Goal: Navigation & Orientation: Find specific page/section

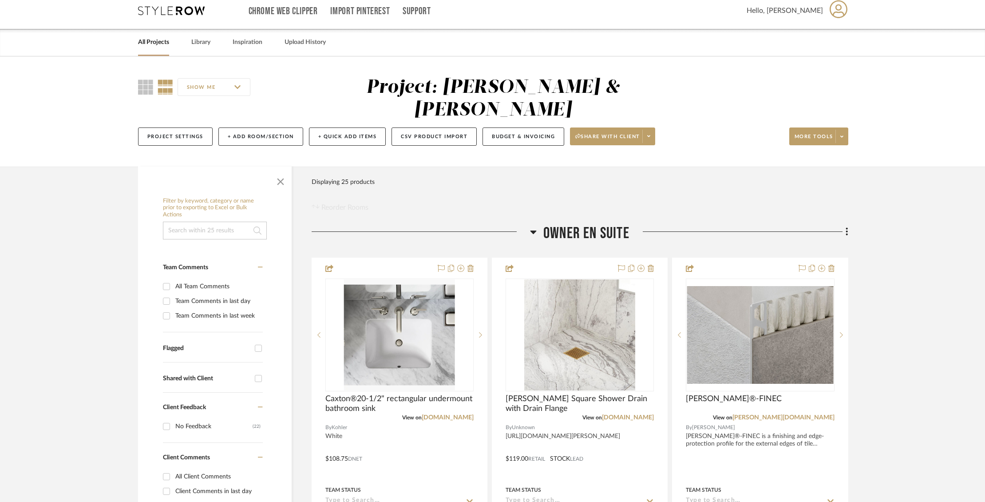
scroll to position [9, 0]
click at [197, 40] on link "Library" at bounding box center [200, 41] width 19 height 12
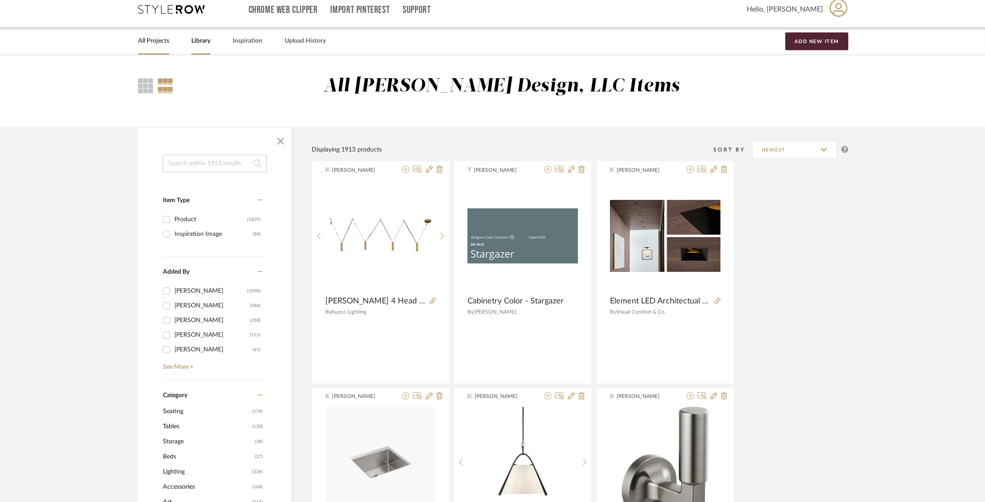
click at [149, 46] on link "All Projects" at bounding box center [153, 41] width 31 height 12
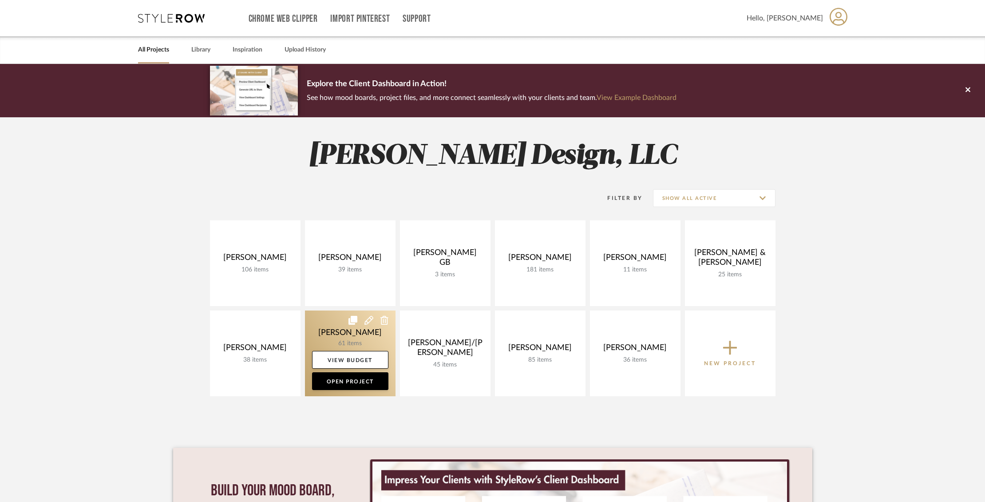
click at [326, 328] on link at bounding box center [350, 353] width 91 height 86
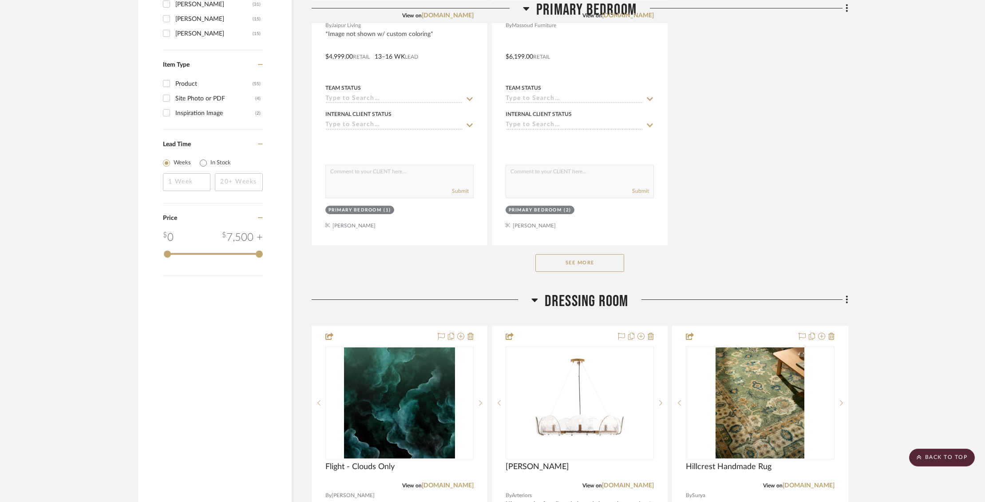
scroll to position [1175, 0]
click at [585, 265] on button "See More" at bounding box center [579, 262] width 89 height 18
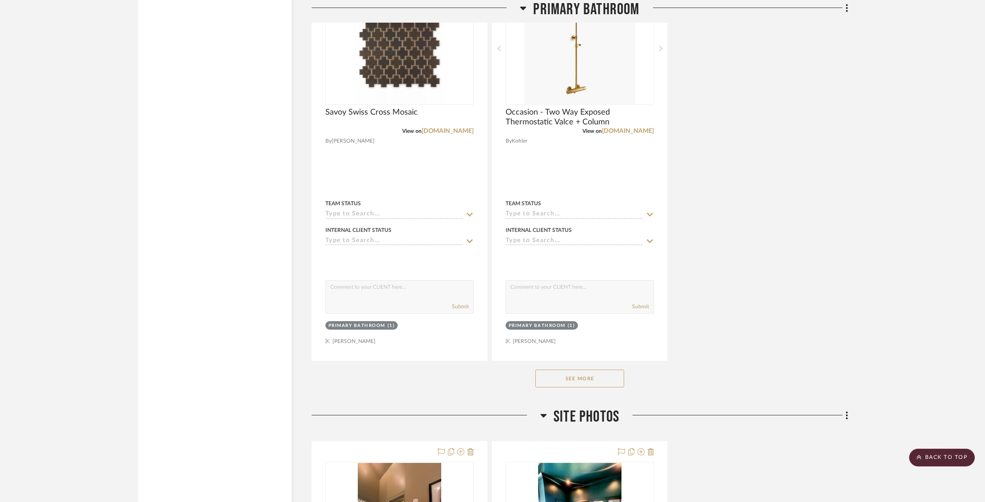
scroll to position [5910, 0]
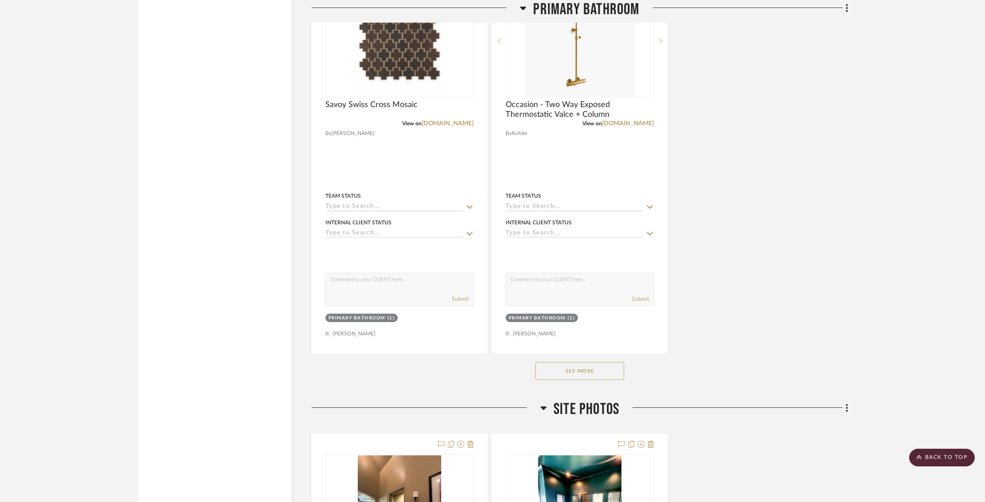
click at [594, 364] on button "See More" at bounding box center [579, 371] width 89 height 18
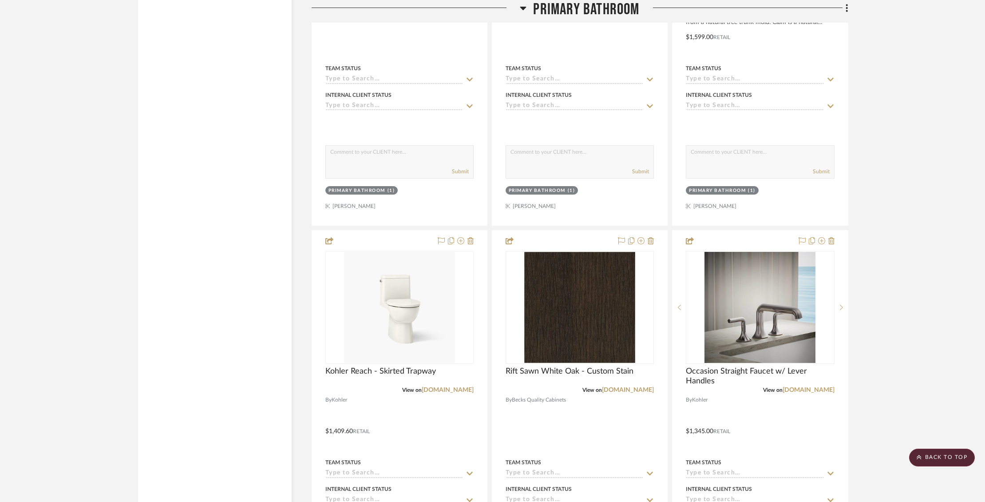
scroll to position [6036, 0]
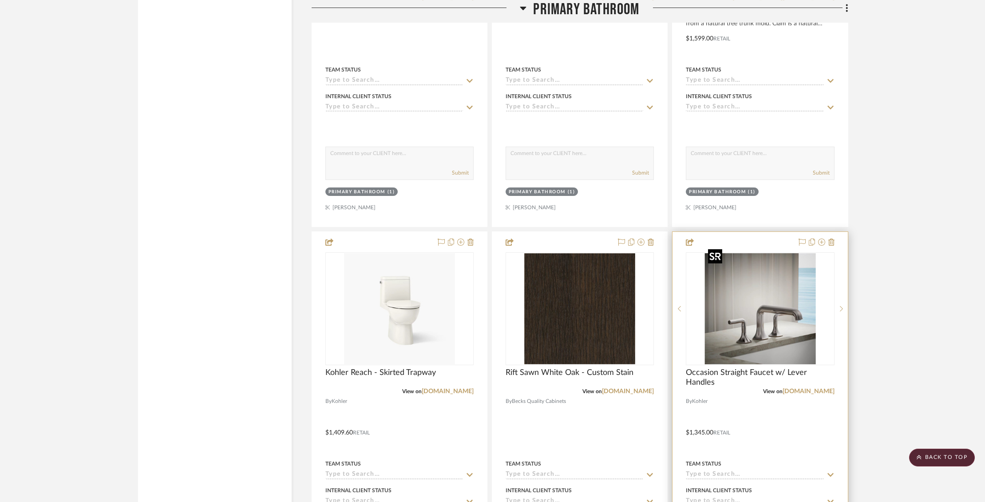
click at [755, 317] on img "0" at bounding box center [759, 308] width 111 height 111
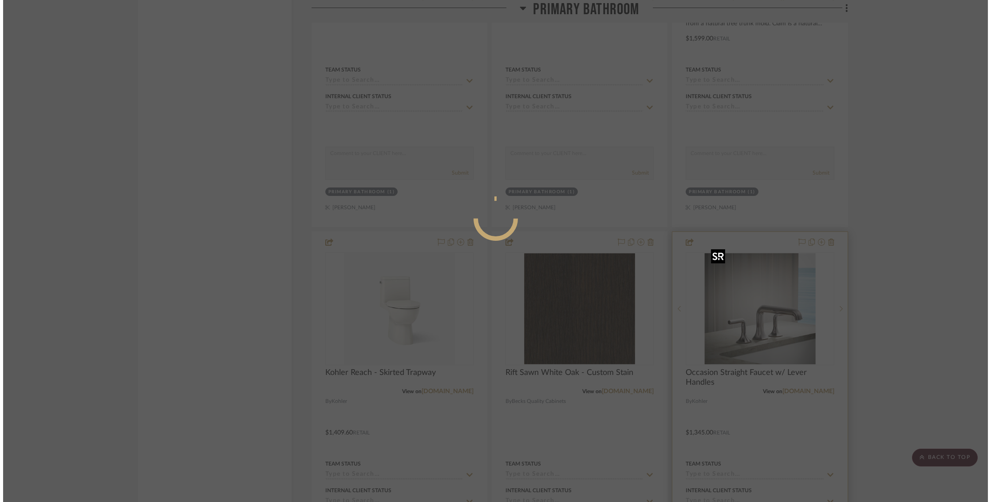
scroll to position [0, 0]
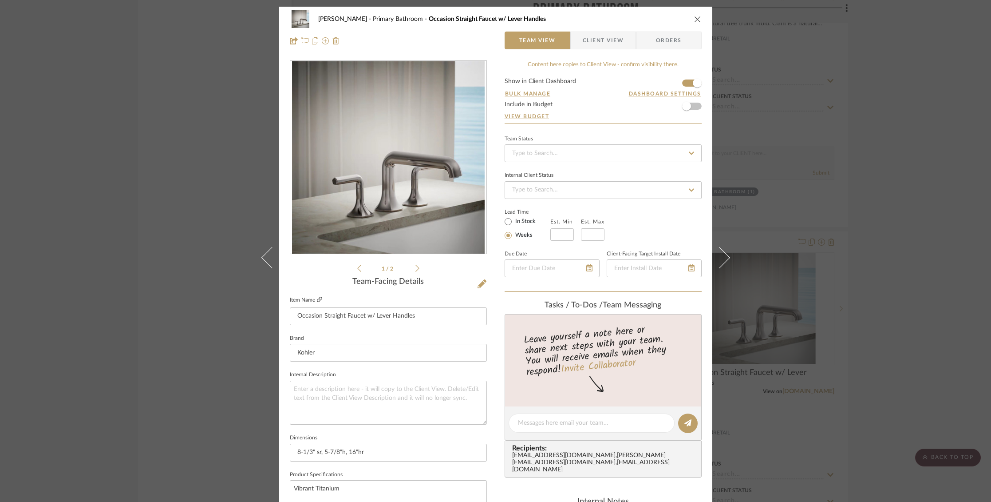
click at [317, 300] on icon at bounding box center [319, 298] width 5 height 5
click at [622, 40] on span "Client View" at bounding box center [603, 41] width 65 height 18
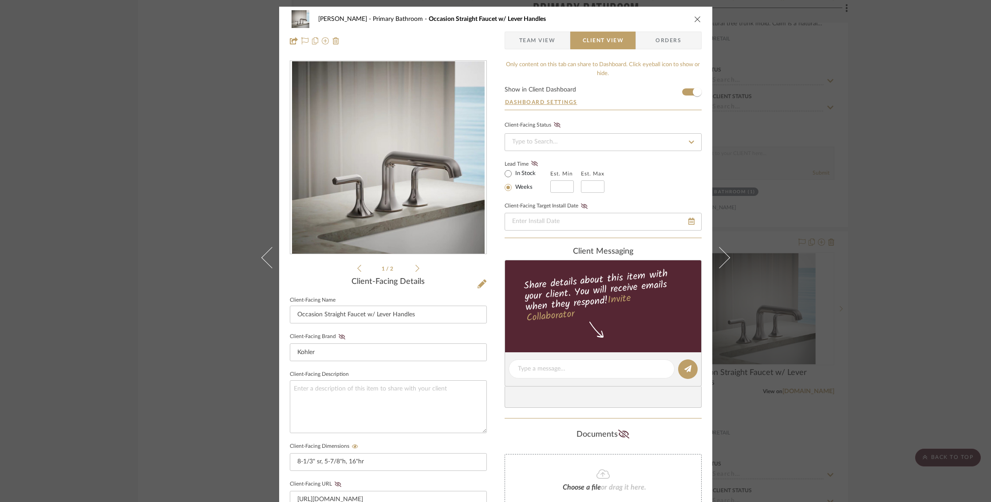
click at [697, 21] on icon "close" at bounding box center [697, 19] width 7 height 7
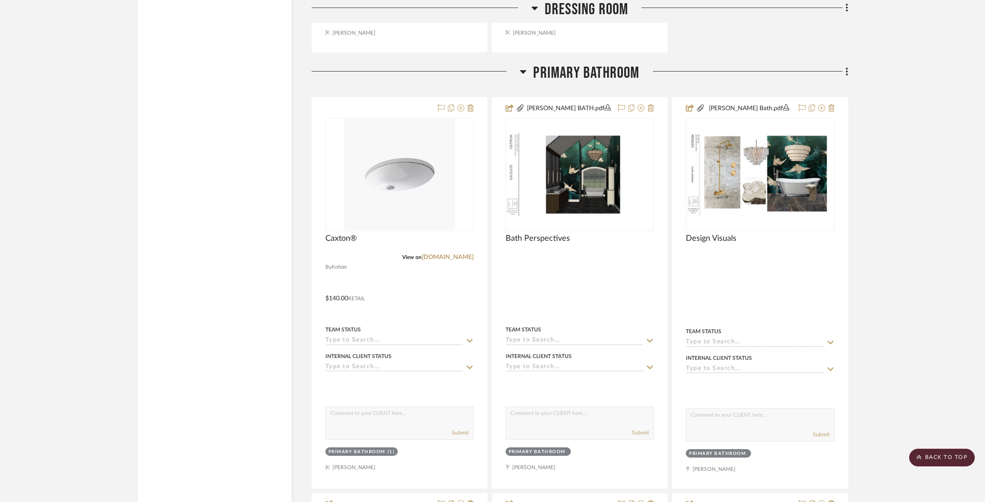
scroll to position [4981, 0]
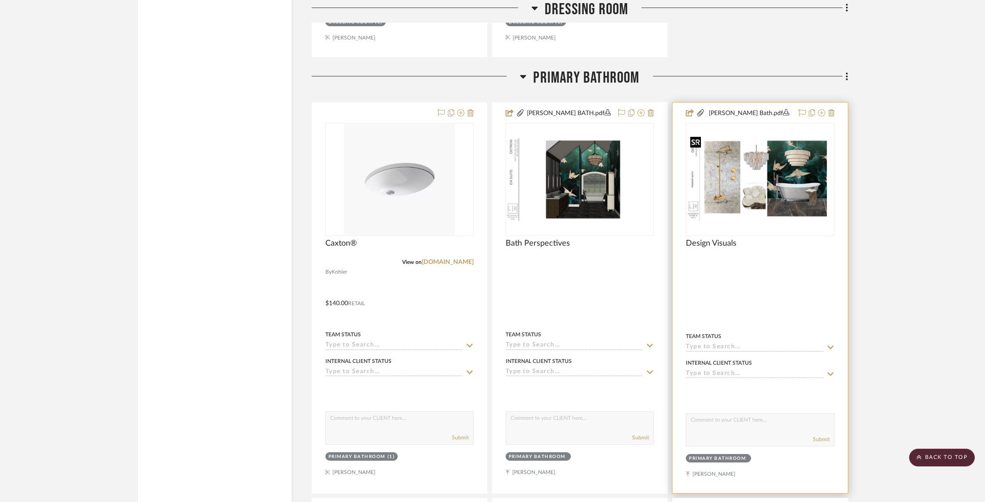
click at [0, 0] on img at bounding box center [0, 0] width 0 height 0
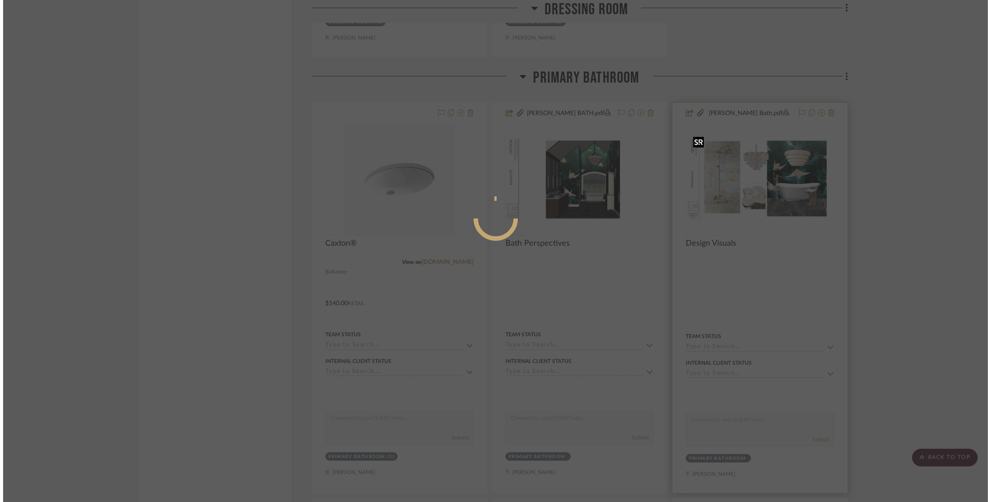
scroll to position [0, 0]
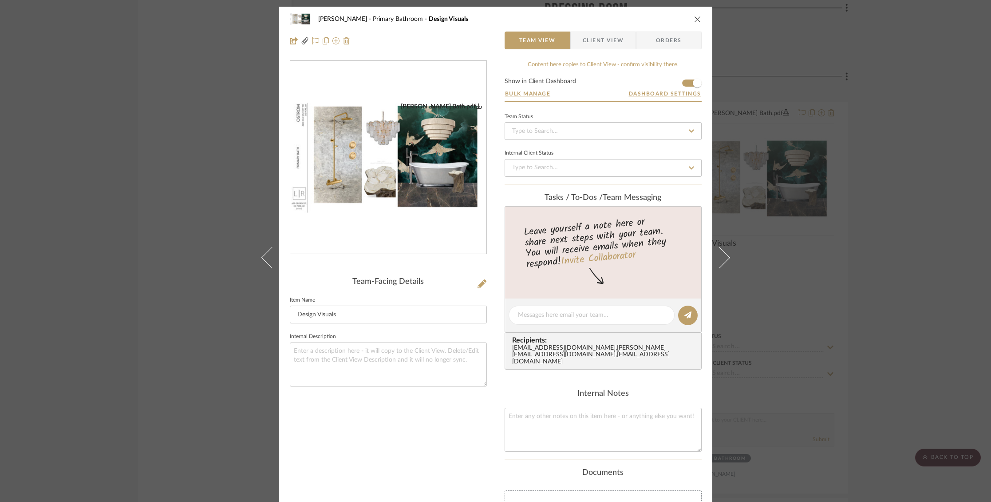
click at [397, 194] on img "0" at bounding box center [388, 158] width 196 height 111
click at [694, 19] on icon "close" at bounding box center [697, 19] width 7 height 7
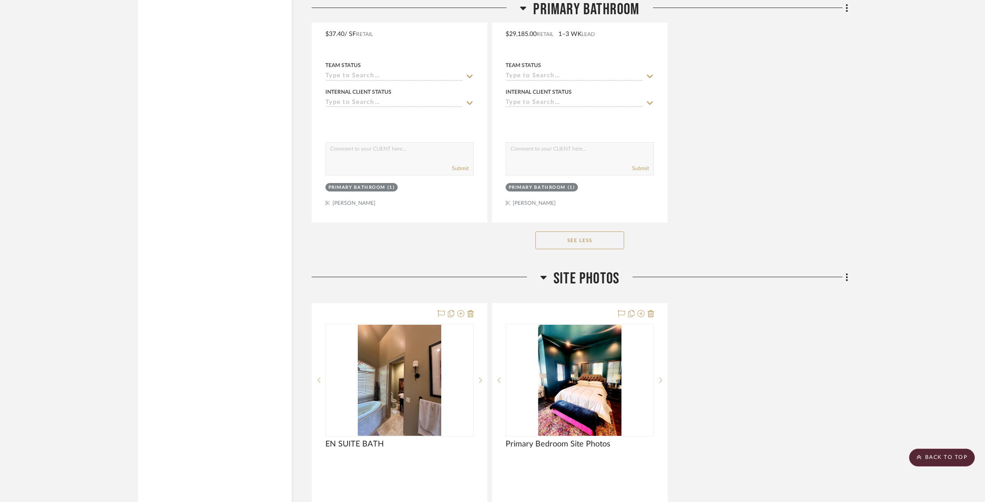
scroll to position [8011, 0]
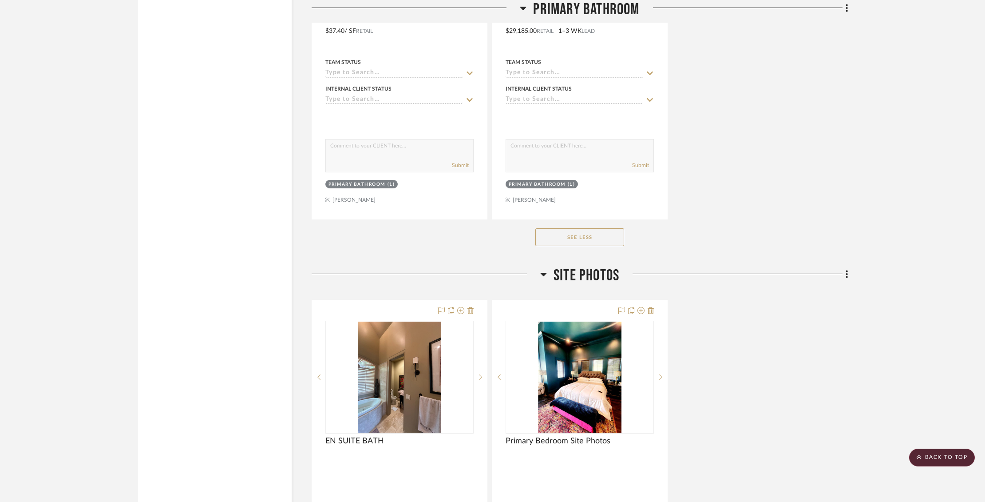
click at [574, 228] on button "See Less" at bounding box center [579, 237] width 89 height 18
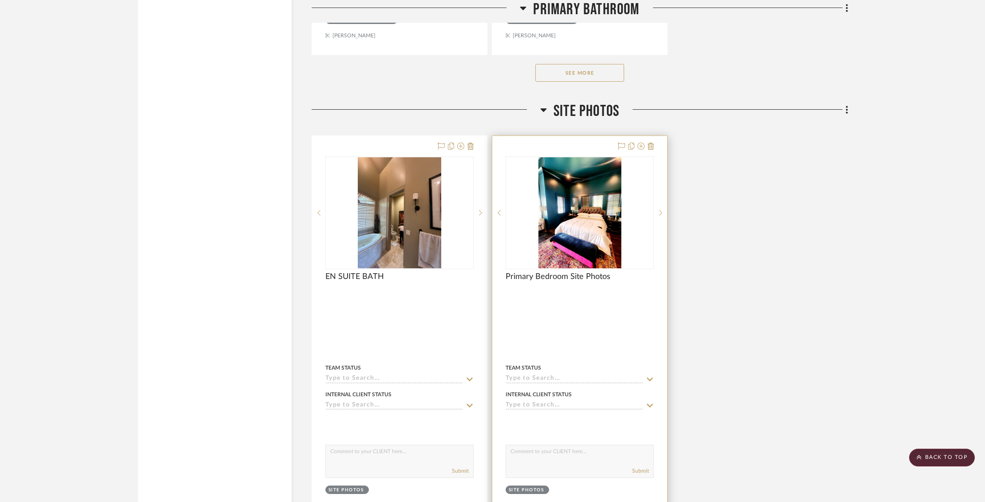
scroll to position [6196, 0]
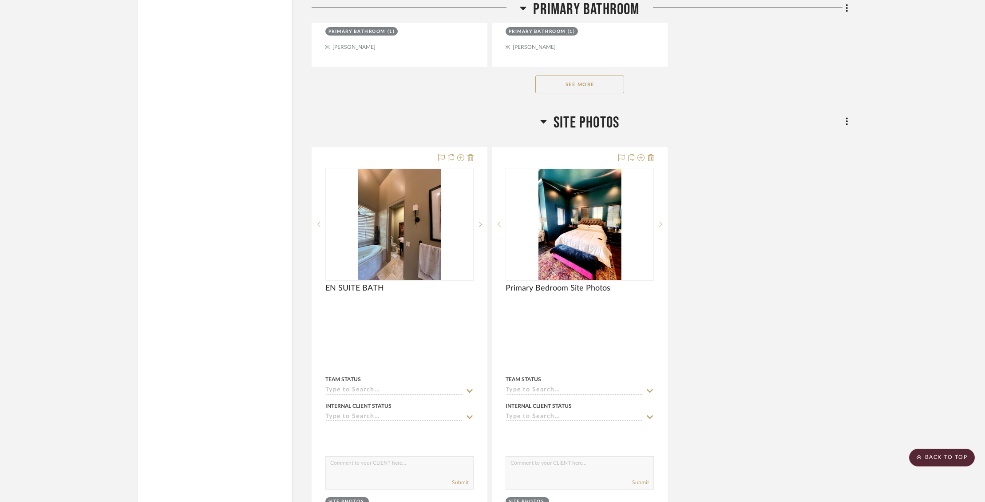
click at [586, 75] on button "See More" at bounding box center [579, 84] width 89 height 18
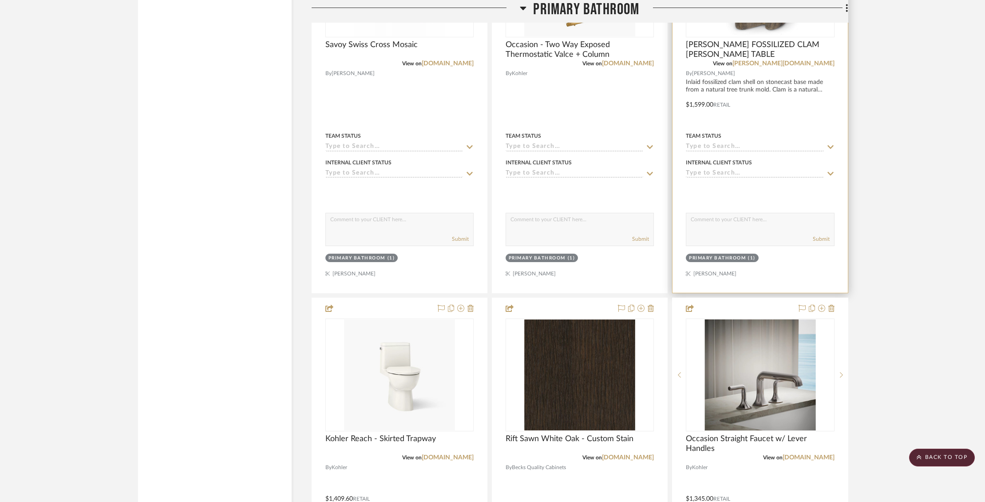
scroll to position [6048, 0]
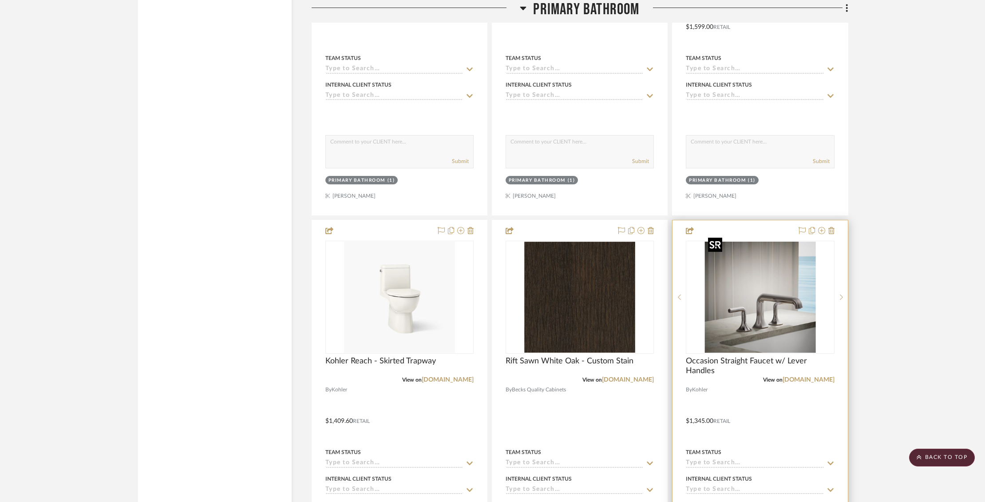
click at [785, 319] on img "0" at bounding box center [759, 296] width 111 height 111
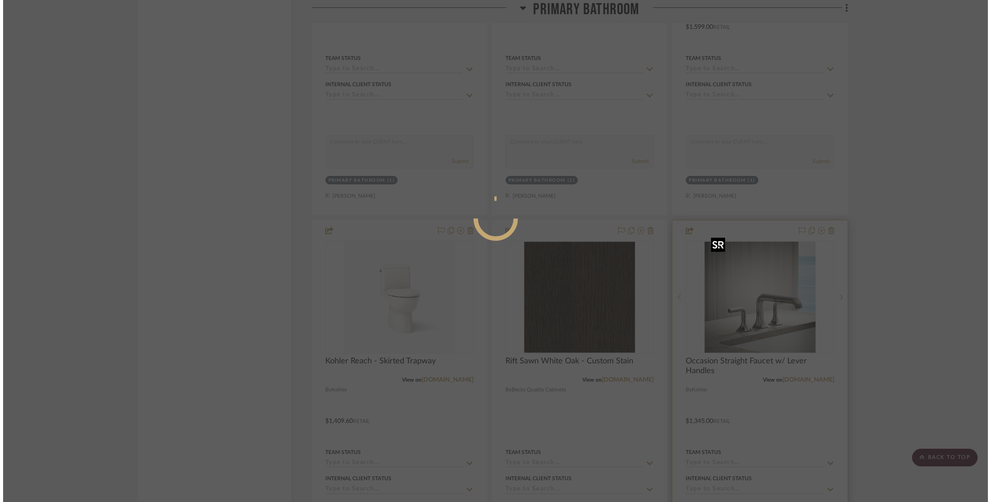
scroll to position [0, 0]
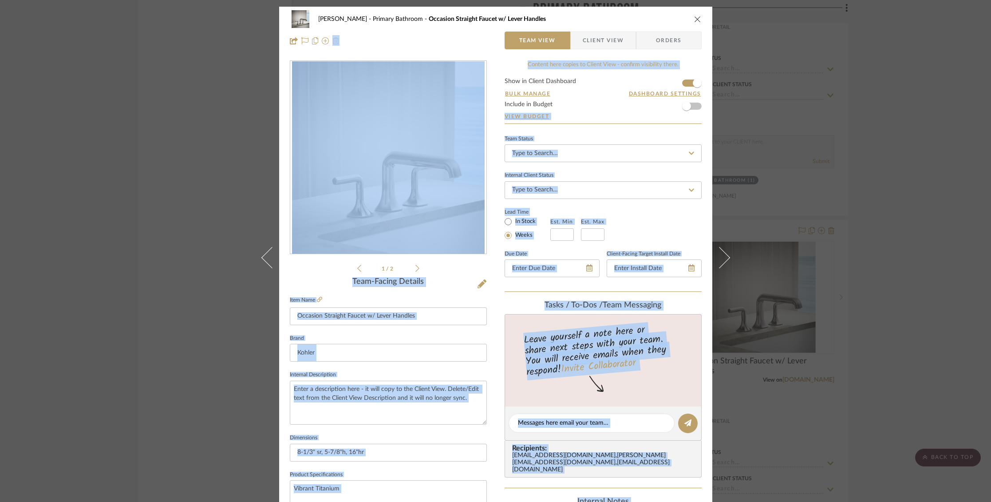
drag, startPoint x: 672, startPoint y: 14, endPoint x: 753, endPoint y: 6, distance: 82.0
click at [753, 6] on div "[PERSON_NAME] Primary Bathroom Occasion Straight Faucet w/ Lever Handles Team V…" at bounding box center [495, 251] width 991 height 502
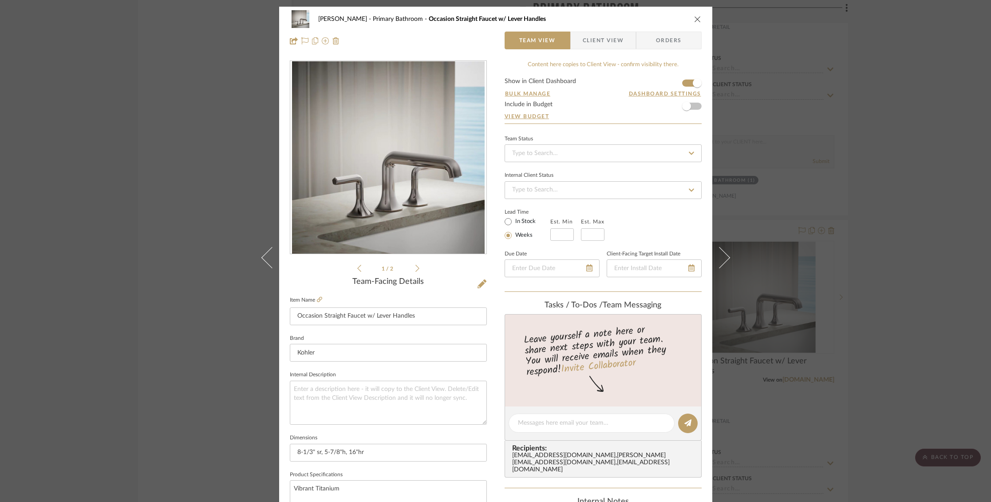
drag, startPoint x: 873, startPoint y: 38, endPoint x: 905, endPoint y: 16, distance: 38.4
click at [892, 26] on div "[PERSON_NAME] Primary Bathroom Occasion Straight Faucet w/ Lever Handles Team V…" at bounding box center [495, 251] width 991 height 502
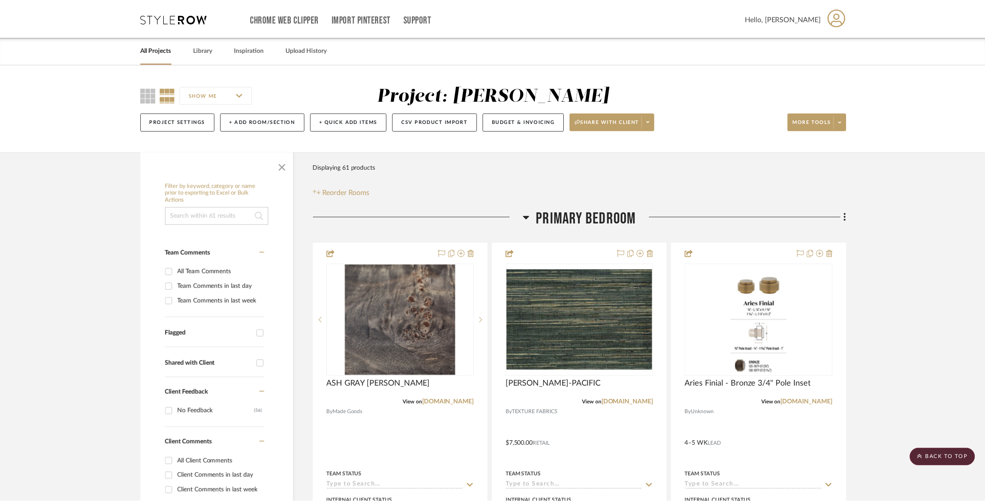
scroll to position [6048, 0]
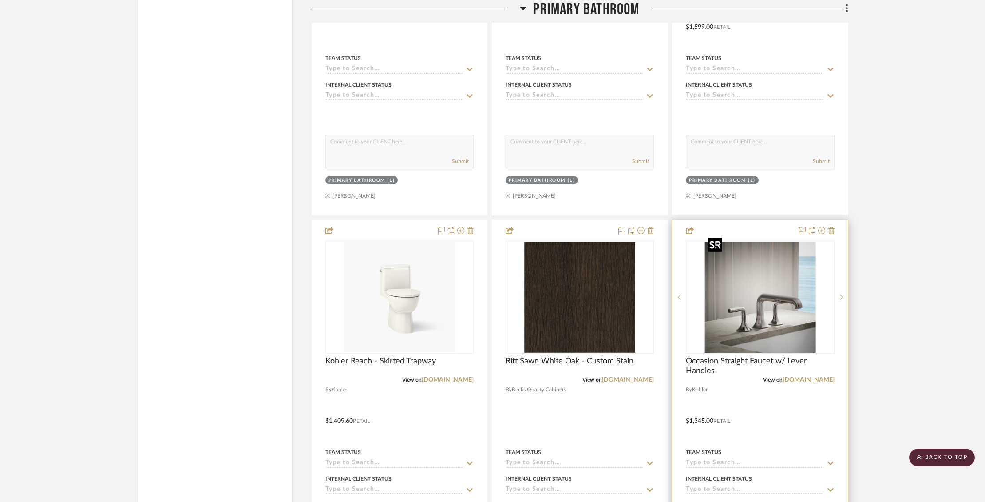
click at [787, 301] on img "0" at bounding box center [759, 296] width 111 height 111
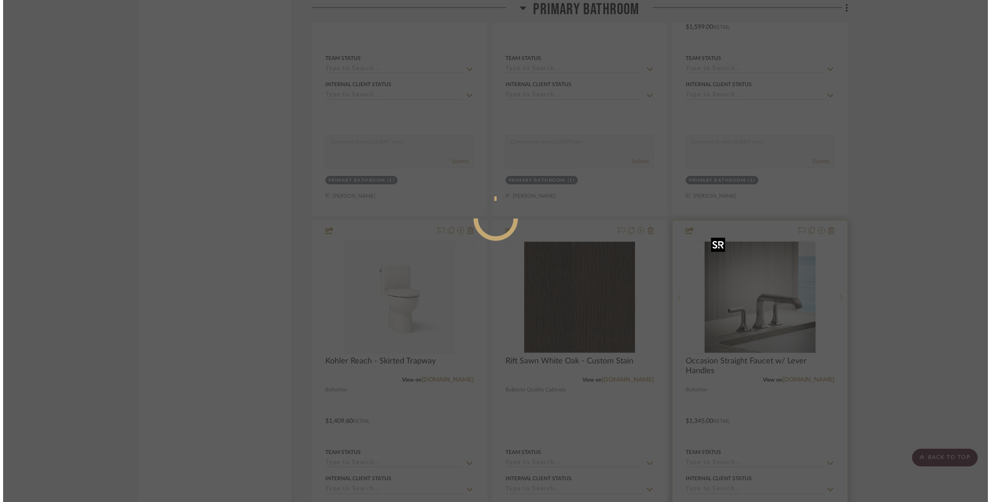
scroll to position [0, 0]
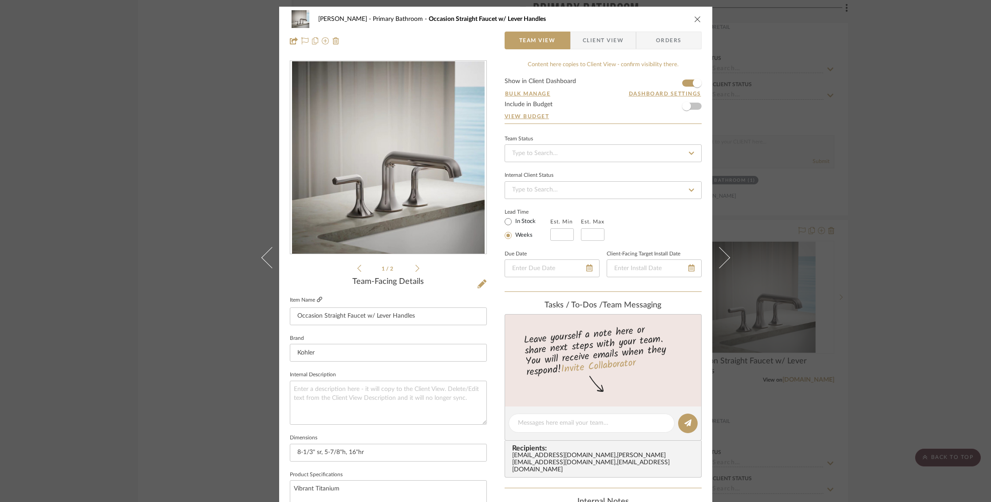
click at [318, 298] on icon at bounding box center [319, 298] width 5 height 5
click at [694, 17] on icon "close" at bounding box center [697, 19] width 7 height 7
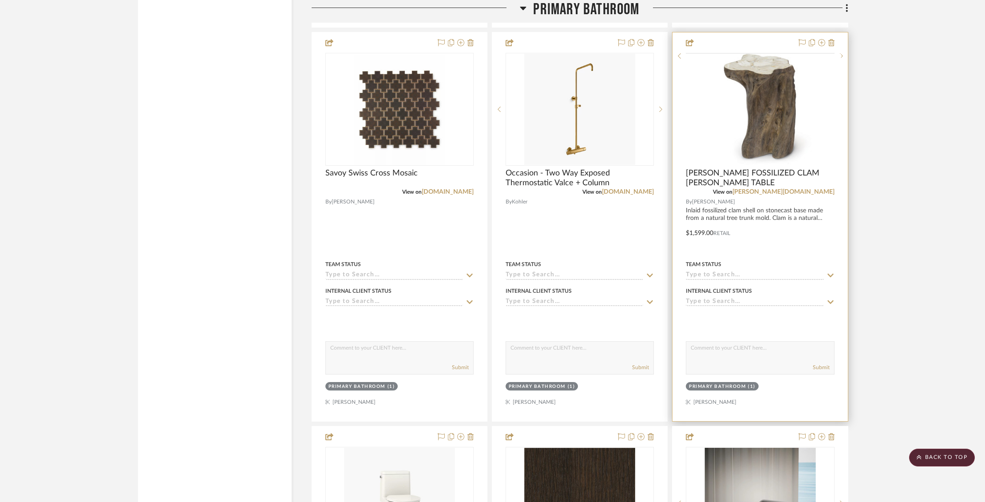
scroll to position [5840, 0]
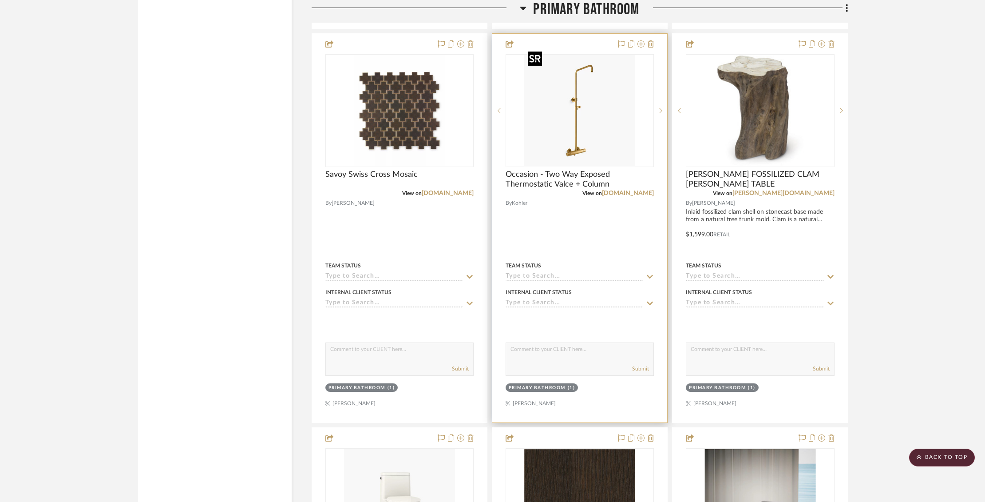
click at [576, 119] on img "0" at bounding box center [579, 110] width 111 height 111
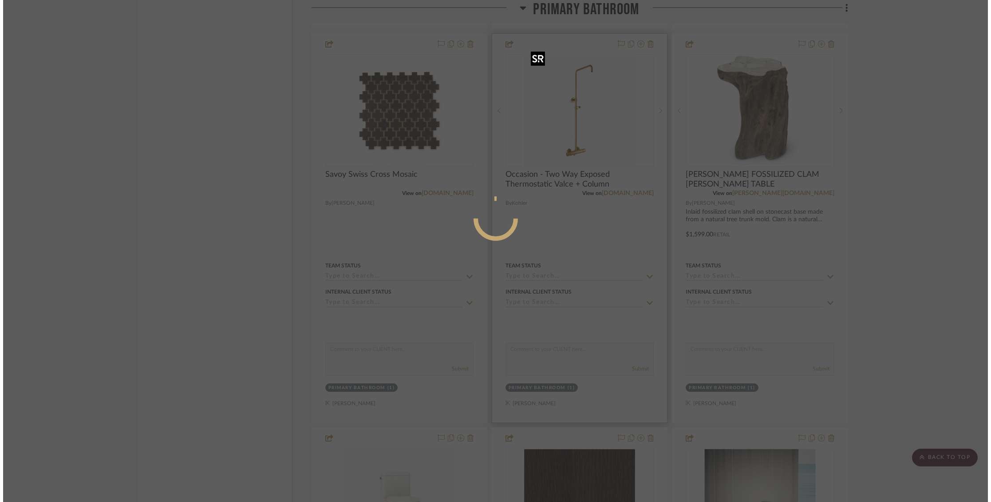
scroll to position [0, 0]
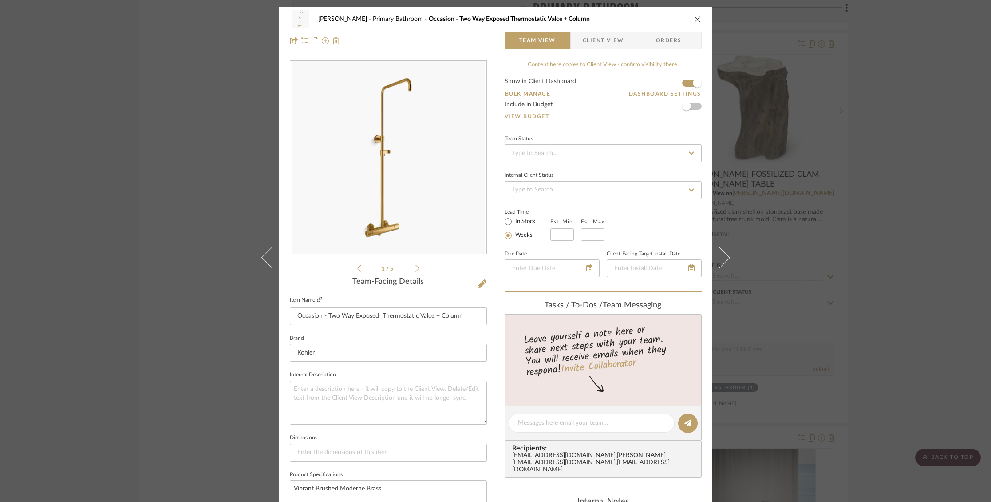
click at [317, 299] on icon at bounding box center [319, 298] width 5 height 5
click at [694, 19] on icon "close" at bounding box center [697, 19] width 7 height 7
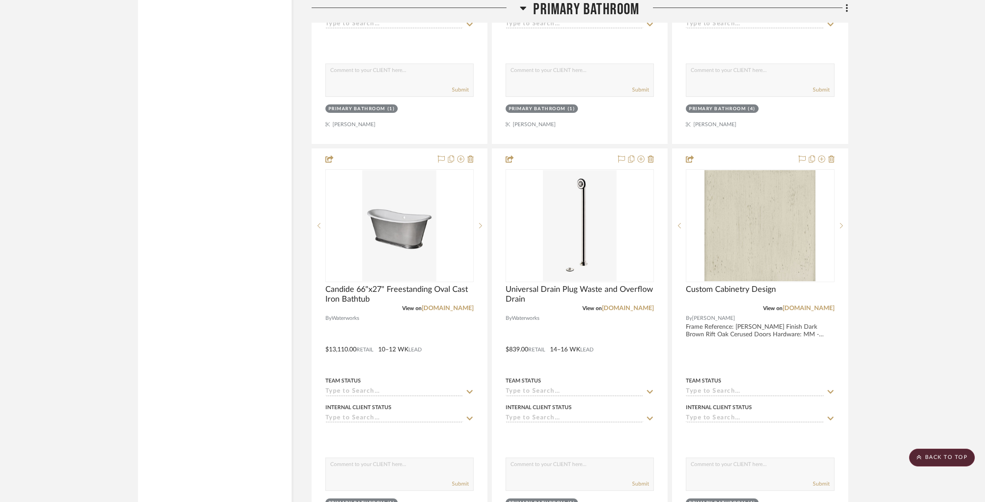
scroll to position [6931, 0]
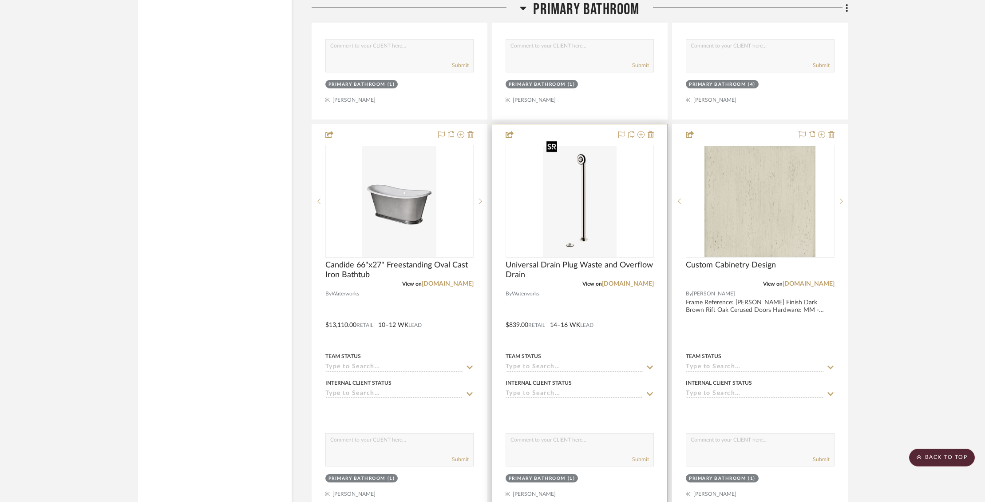
click at [0, 0] on img at bounding box center [0, 0] width 0 height 0
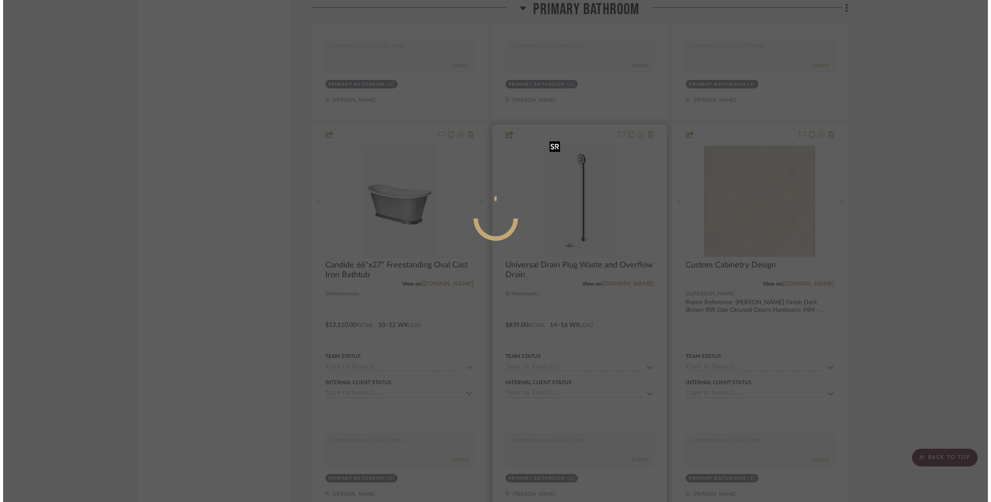
scroll to position [0, 0]
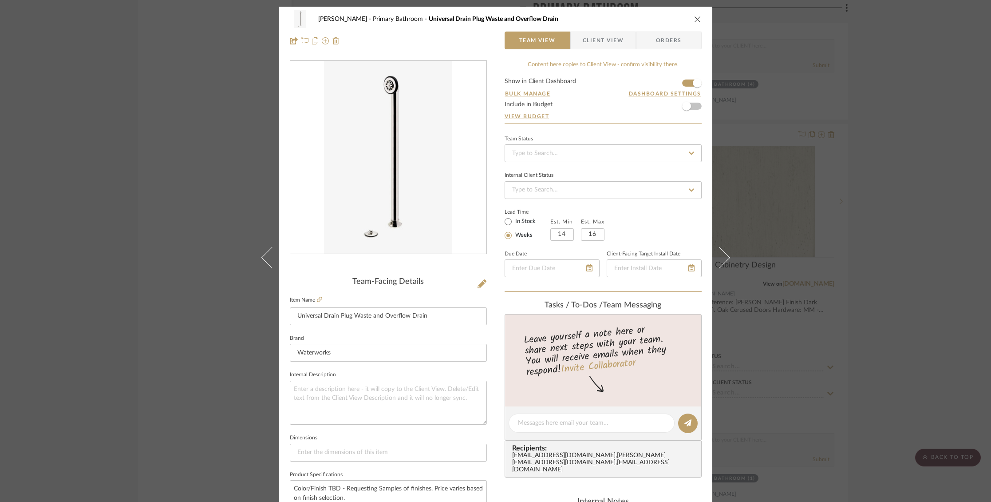
click at [694, 17] on icon "close" at bounding box center [697, 19] width 7 height 7
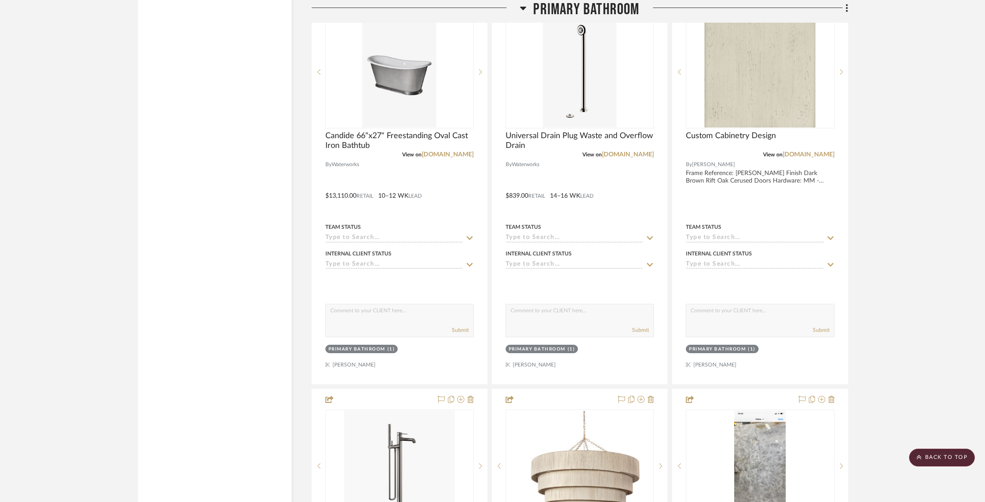
scroll to position [7061, 0]
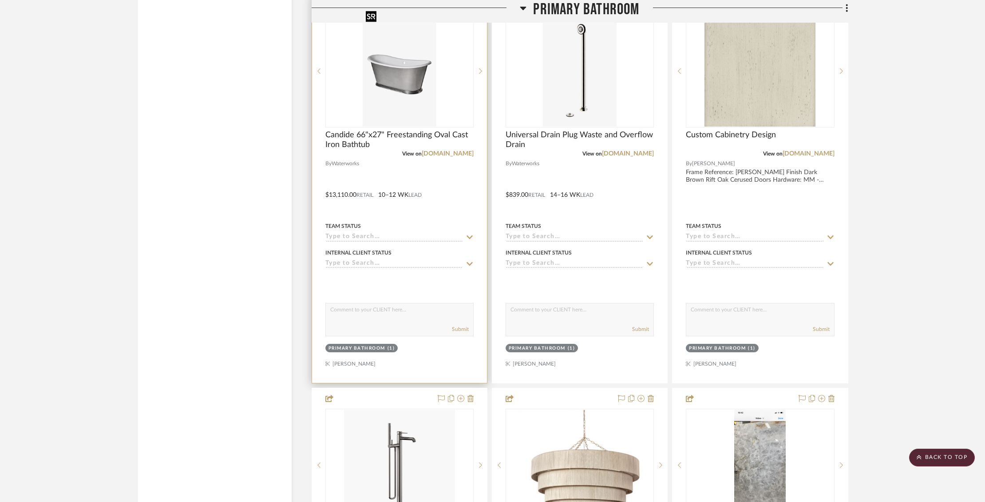
click at [411, 77] on img "0" at bounding box center [399, 71] width 74 height 111
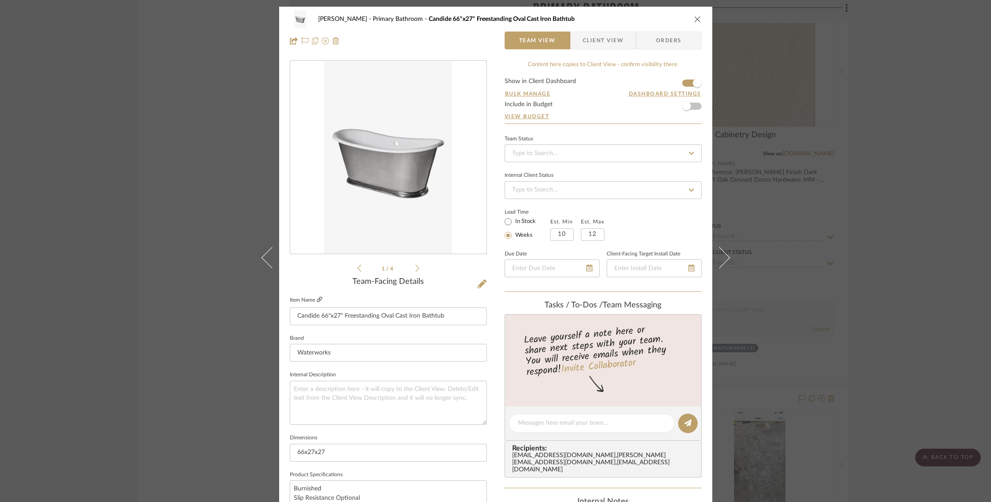
click at [319, 297] on fa-icon at bounding box center [319, 299] width 5 height 5
click at [694, 19] on icon "close" at bounding box center [697, 19] width 7 height 7
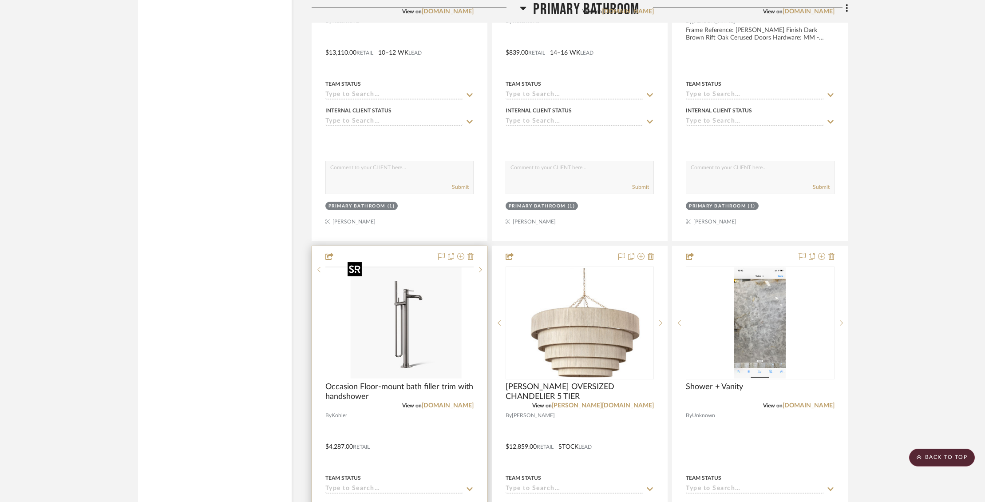
scroll to position [7207, 0]
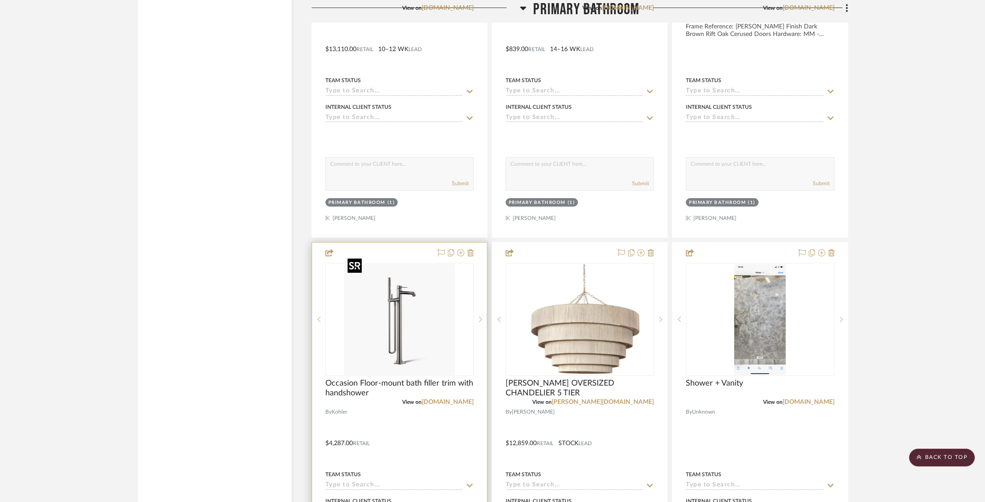
click at [388, 327] on img "0" at bounding box center [399, 319] width 111 height 111
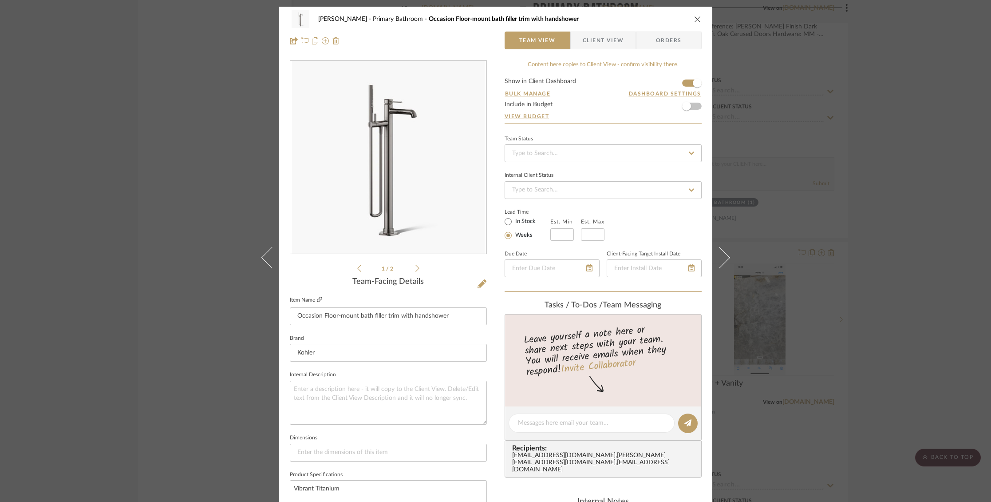
click at [319, 300] on icon at bounding box center [319, 298] width 5 height 5
click at [694, 19] on icon "close" at bounding box center [697, 19] width 7 height 7
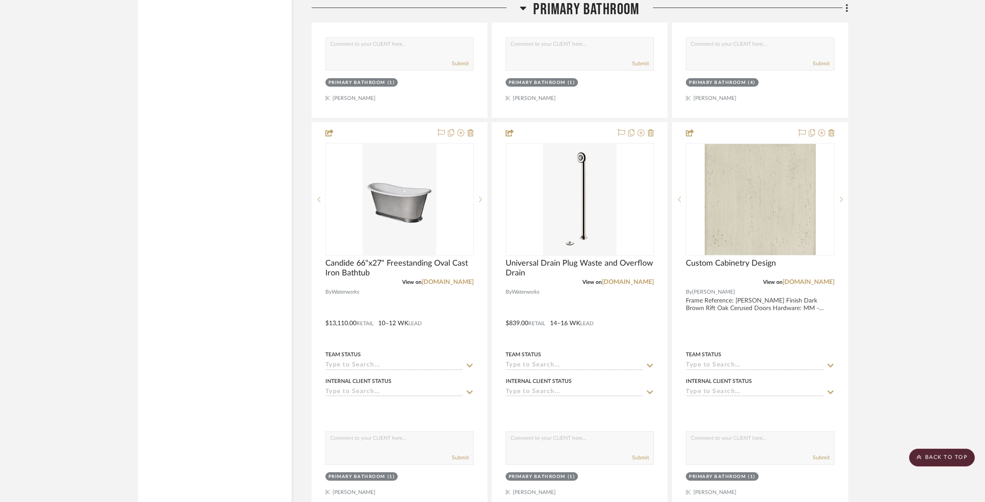
scroll to position [6929, 0]
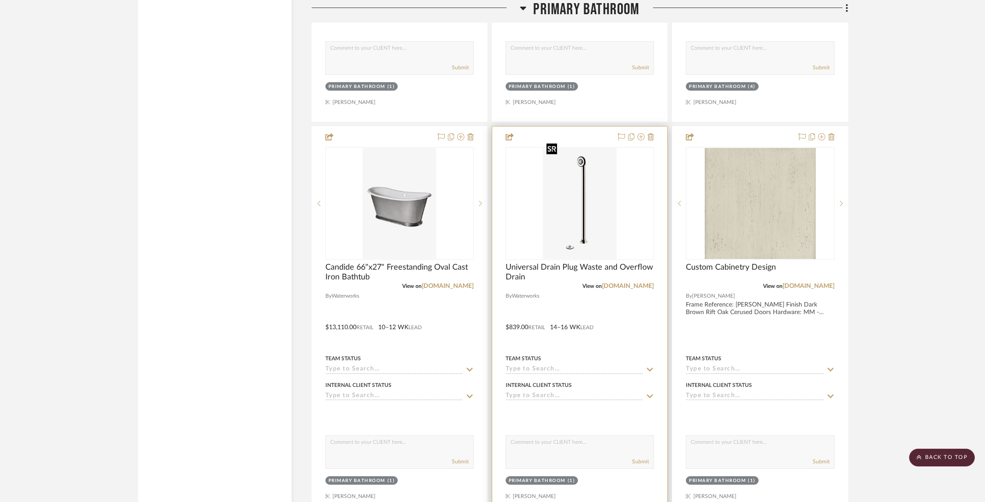
click at [577, 187] on img "0" at bounding box center [580, 203] width 74 height 111
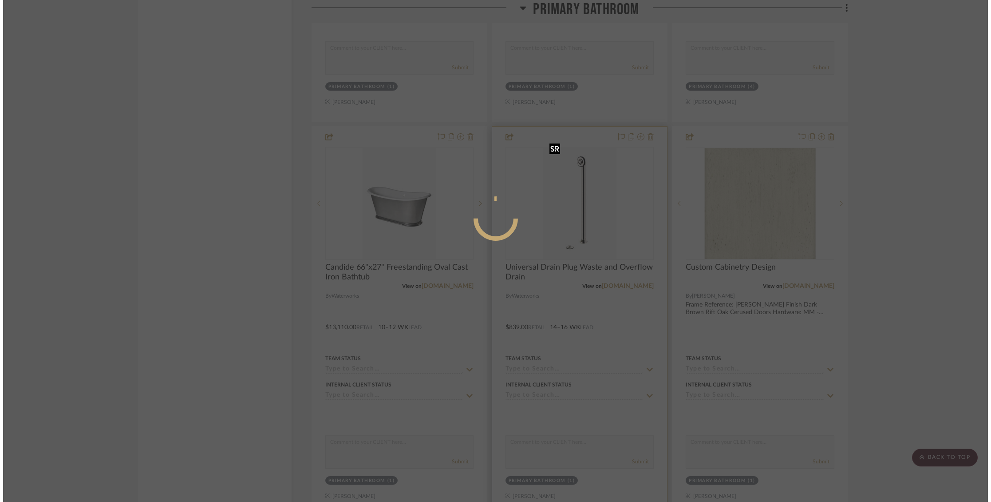
scroll to position [0, 0]
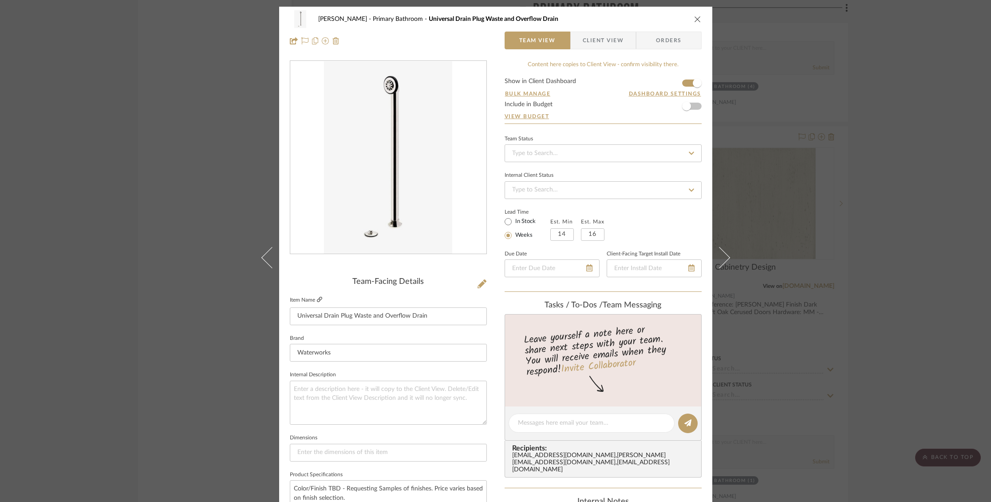
click at [317, 299] on icon at bounding box center [319, 298] width 5 height 5
click at [694, 20] on icon "close" at bounding box center [697, 19] width 7 height 7
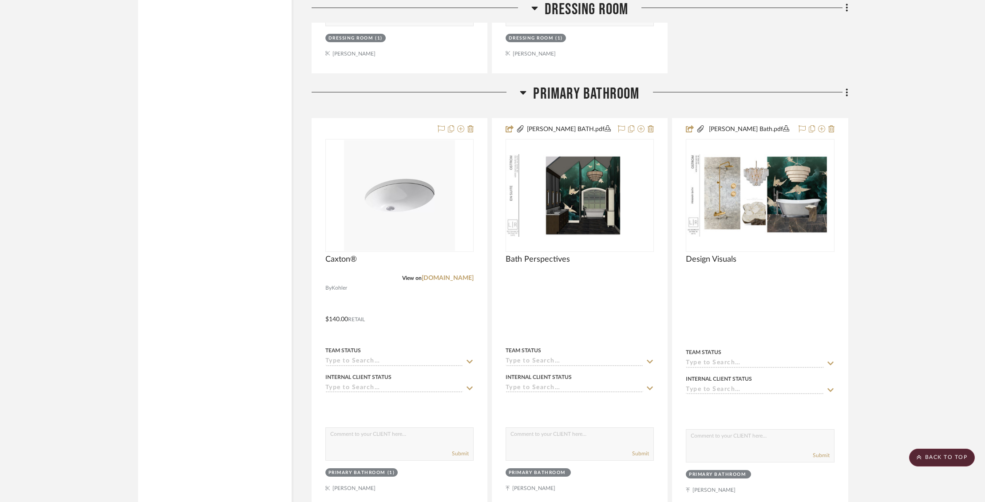
scroll to position [4962, 0]
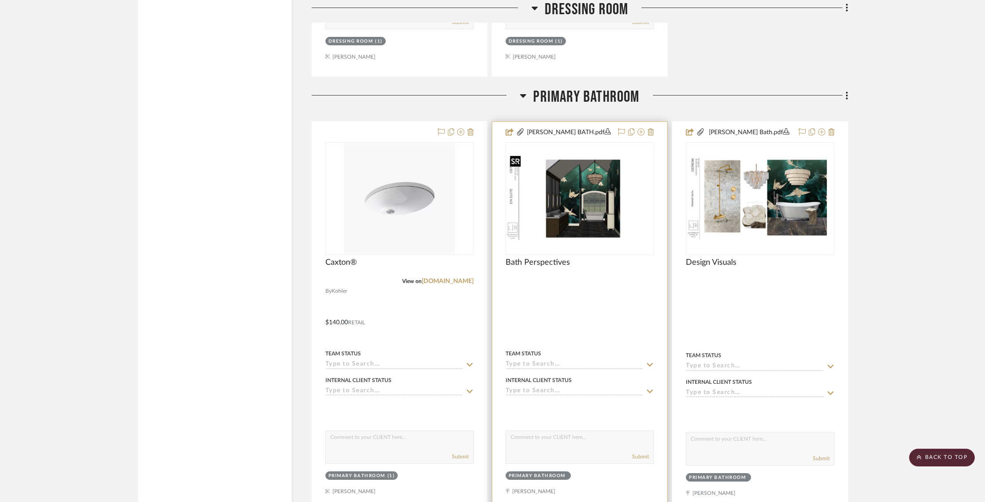
click at [595, 185] on div at bounding box center [580, 198] width 148 height 113
click at [595, 185] on img "0" at bounding box center [579, 198] width 146 height 83
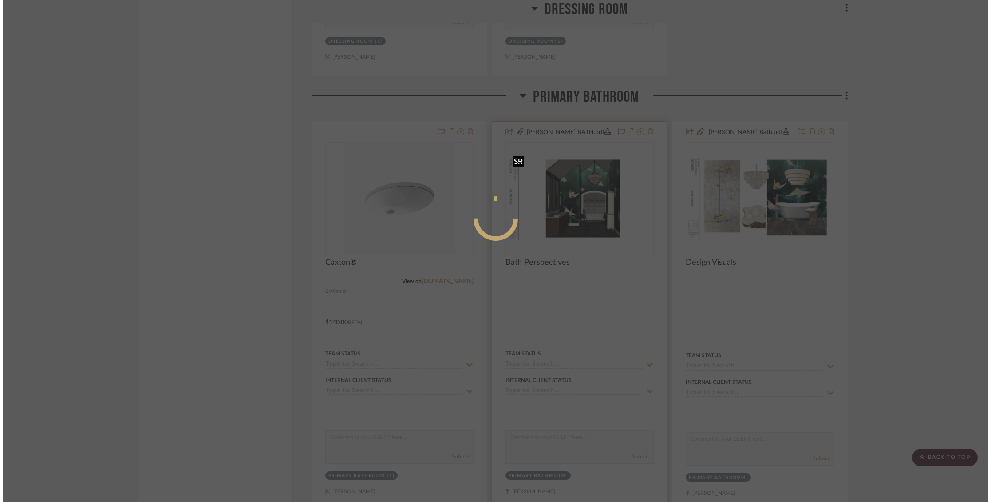
scroll to position [0, 0]
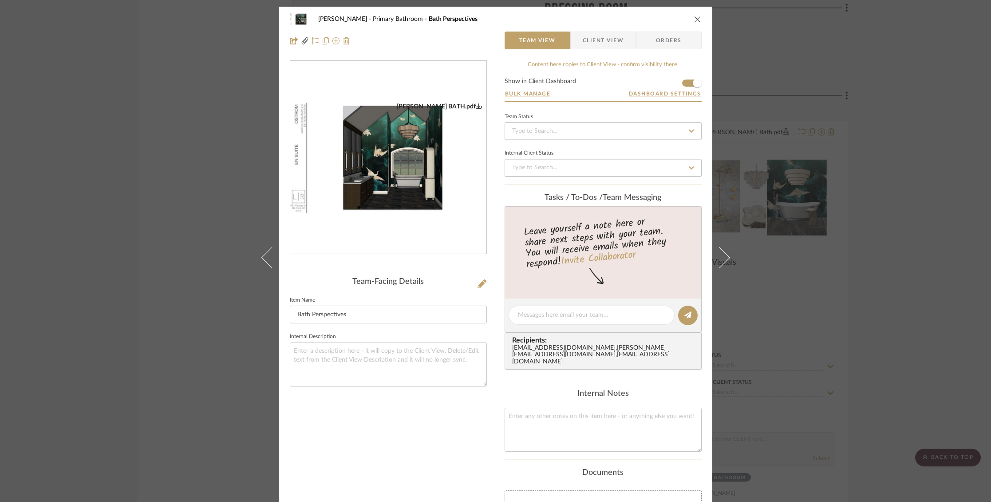
click at [414, 178] on img "0" at bounding box center [388, 158] width 196 height 111
click at [695, 19] on icon "close" at bounding box center [697, 19] width 7 height 7
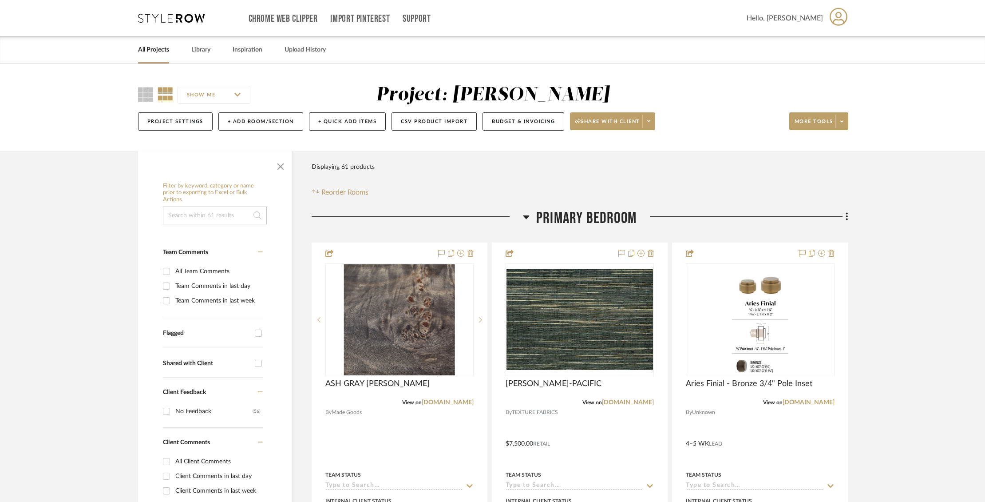
click at [155, 50] on link "All Projects" at bounding box center [153, 50] width 31 height 12
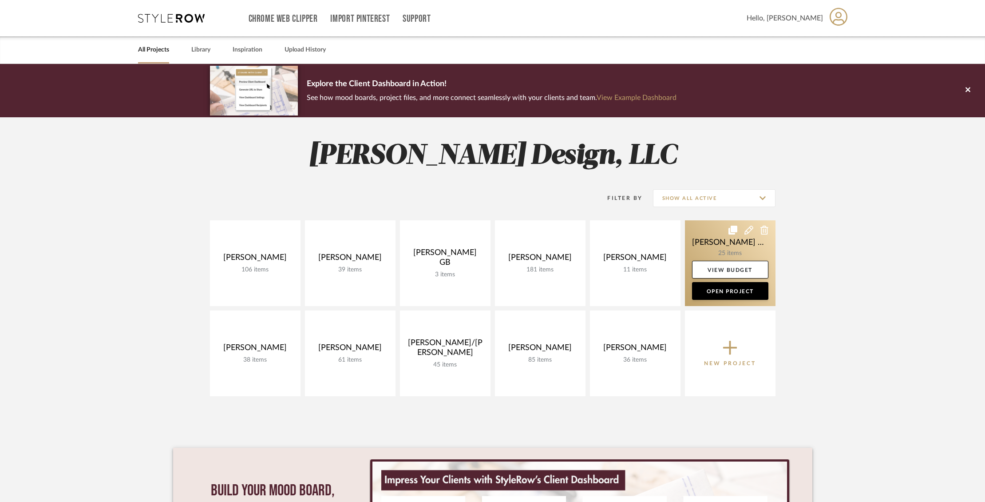
click at [711, 236] on link at bounding box center [730, 263] width 91 height 86
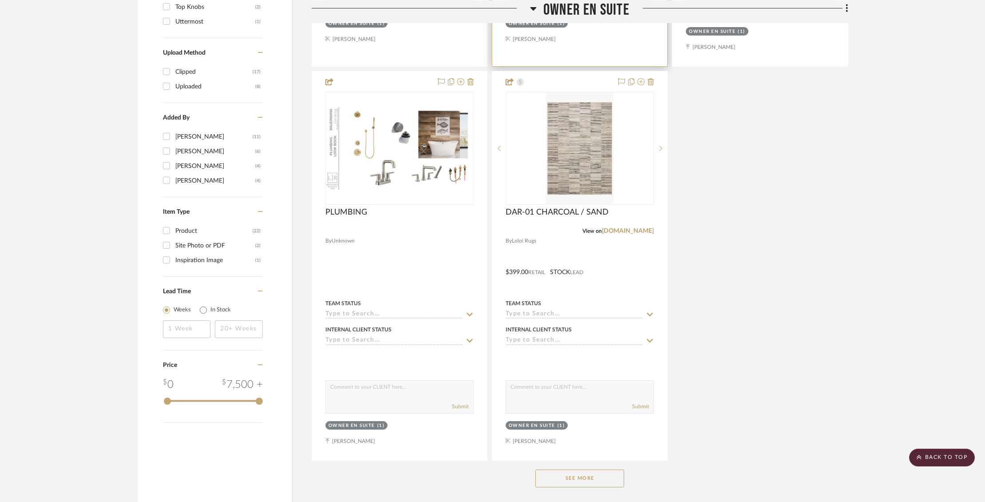
scroll to position [1010, 0]
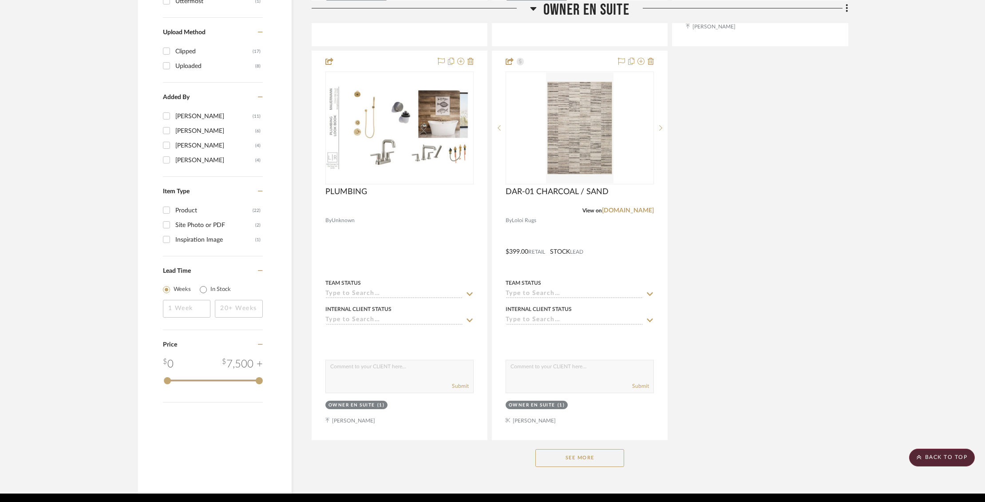
click at [583, 449] on button "See More" at bounding box center [579, 458] width 89 height 18
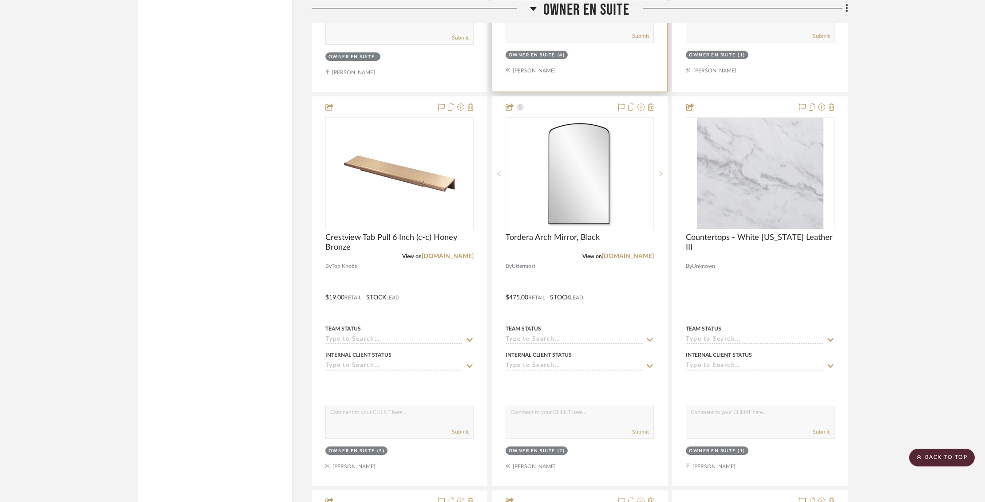
scroll to position [2544, 0]
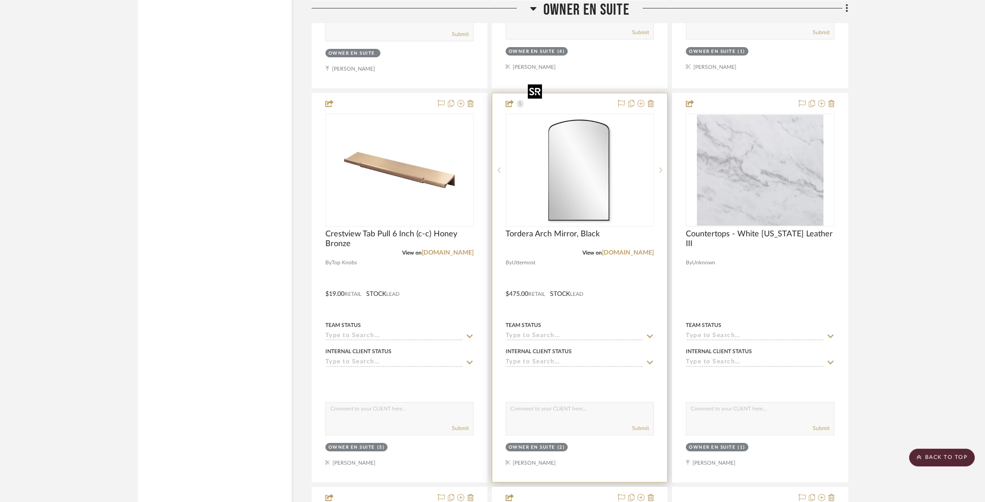
click at [0, 0] on img at bounding box center [0, 0] width 0 height 0
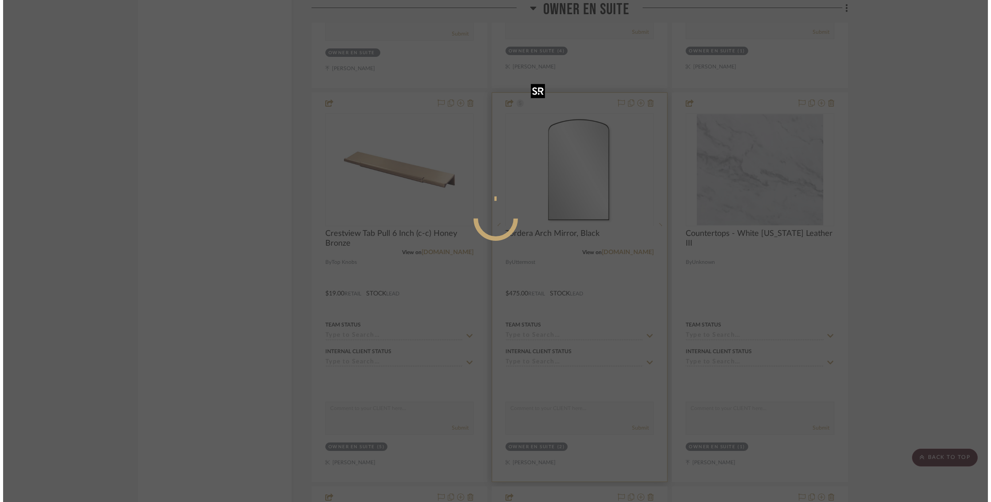
scroll to position [0, 0]
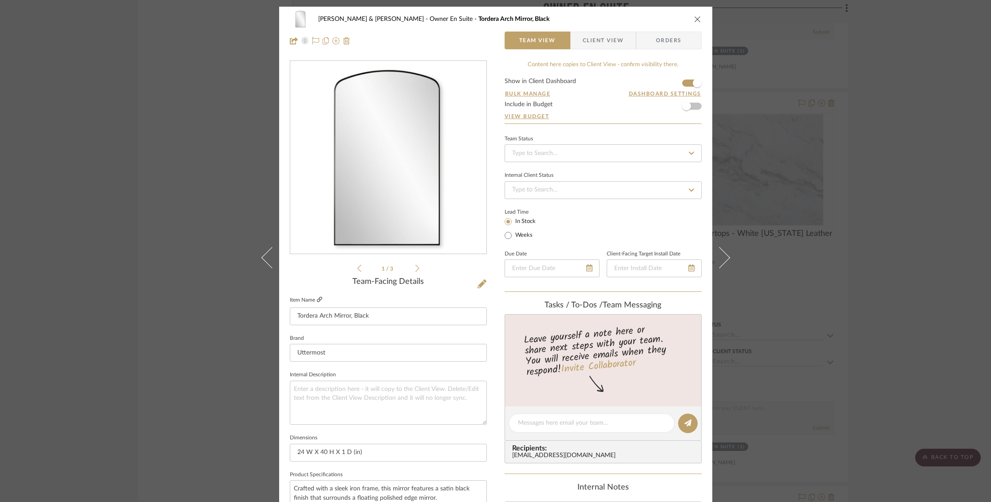
click at [317, 300] on icon at bounding box center [319, 298] width 5 height 5
click at [698, 21] on button "close" at bounding box center [698, 19] width 8 height 8
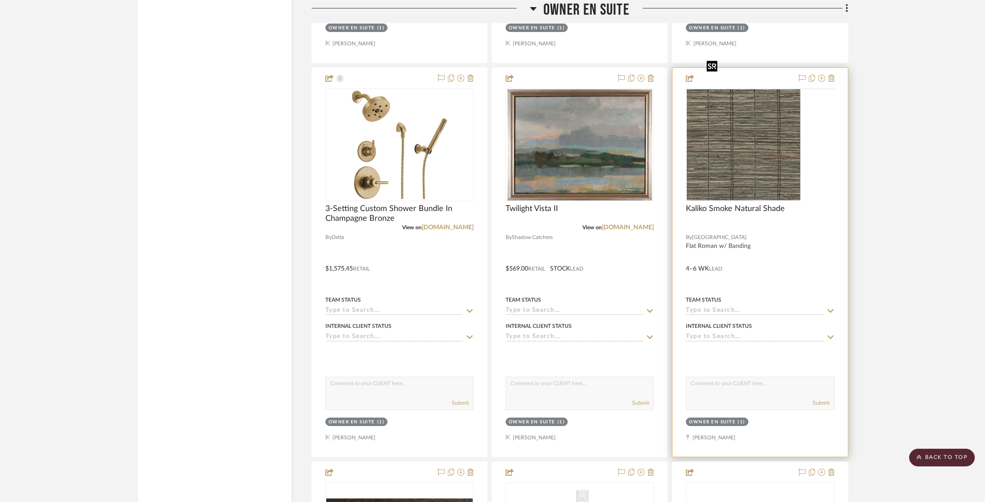
scroll to position [1776, 0]
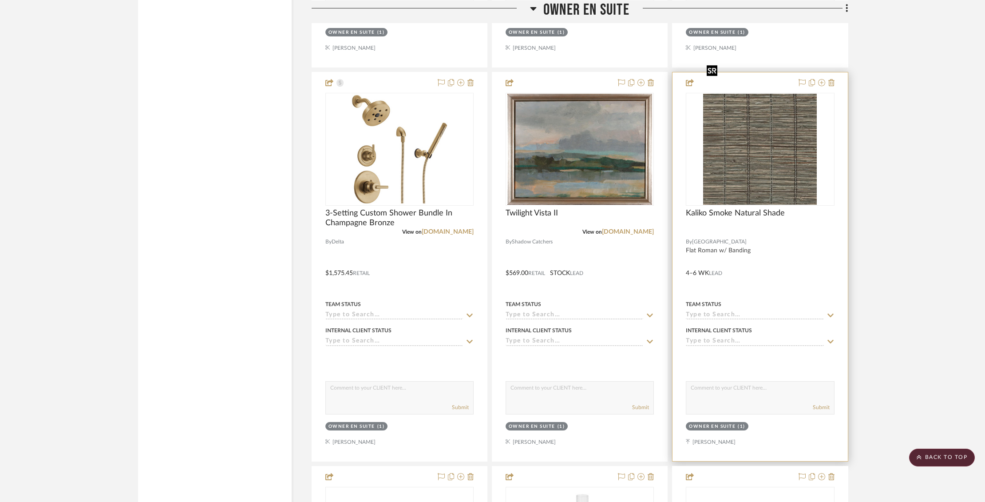
click at [739, 141] on img "0" at bounding box center [760, 149] width 114 height 111
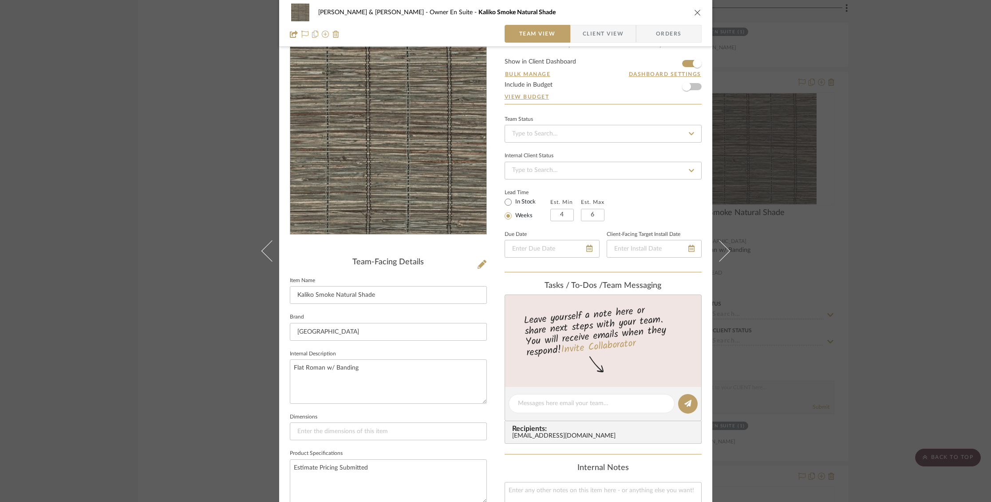
scroll to position [0, 0]
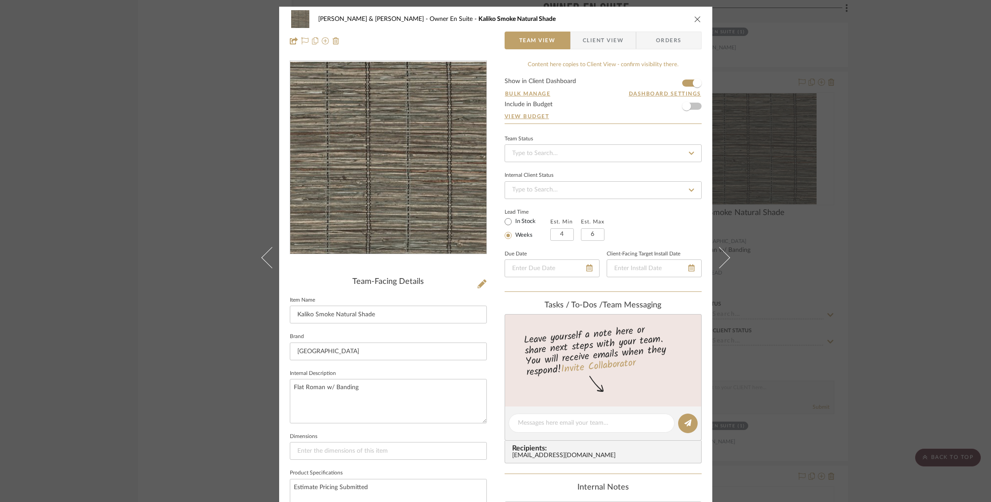
click at [694, 17] on icon "close" at bounding box center [697, 19] width 7 height 7
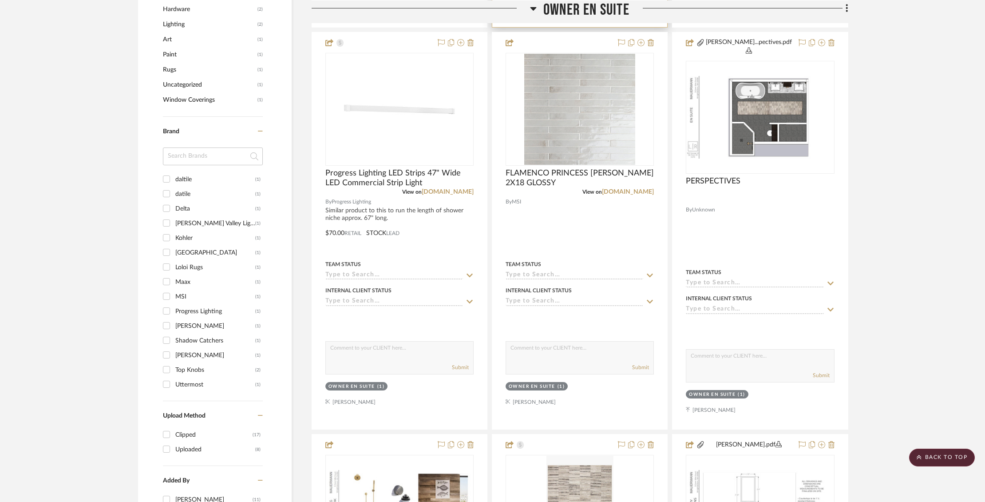
scroll to position [612, 0]
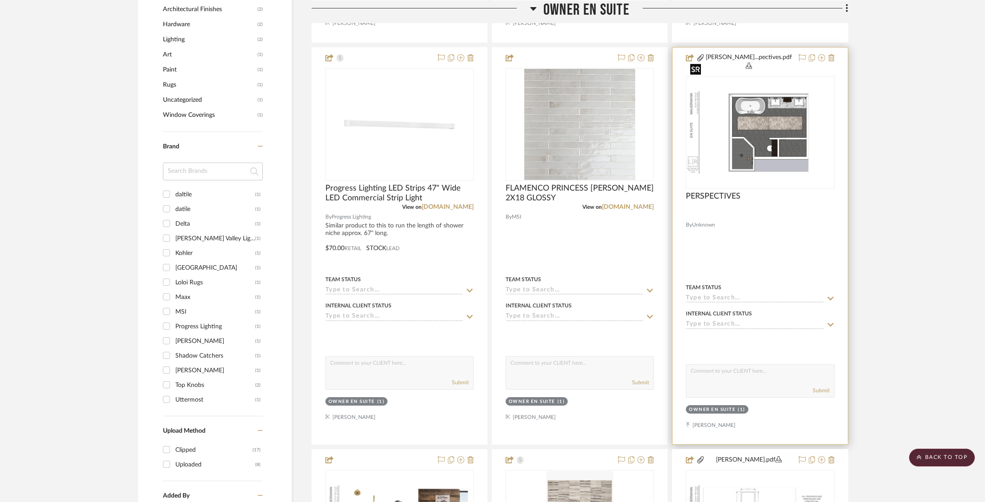
click at [743, 97] on img "0" at bounding box center [760, 132] width 146 height 83
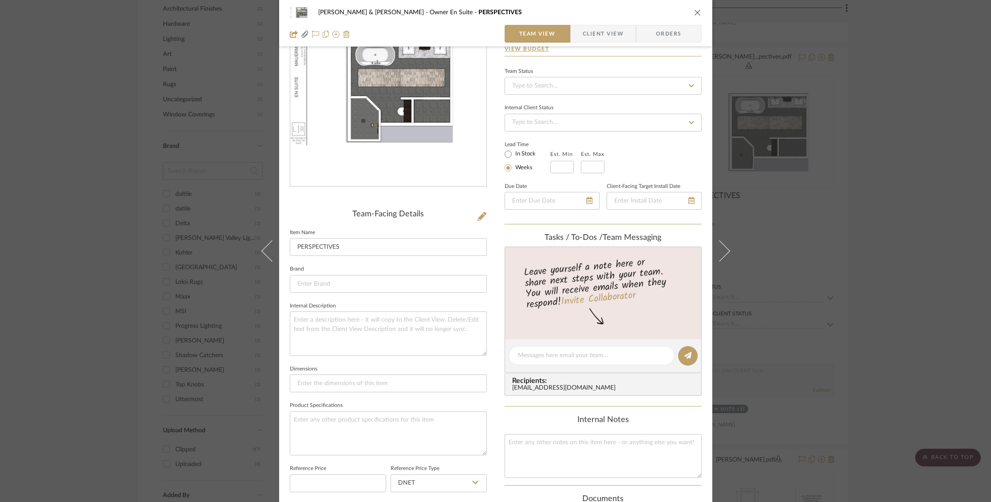
scroll to position [87, 0]
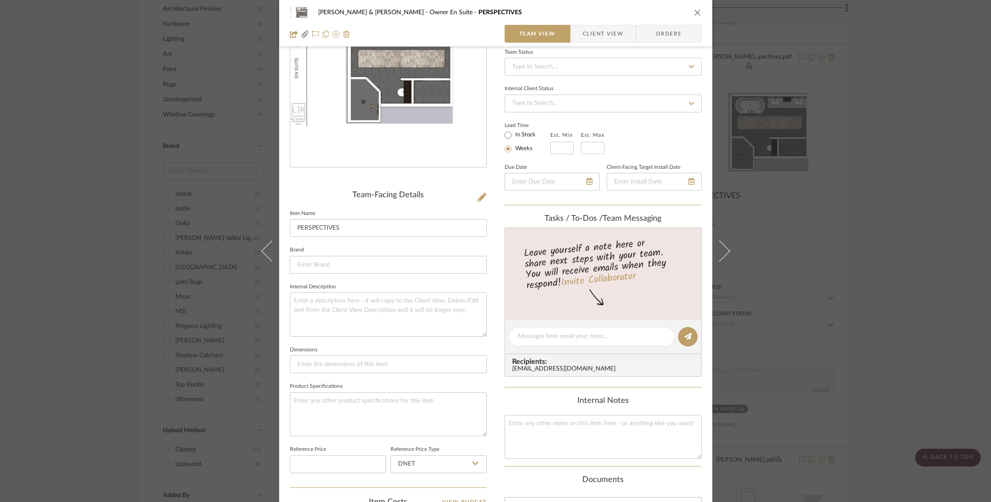
click at [444, 111] on img "0" at bounding box center [388, 71] width 196 height 111
